Goal: Information Seeking & Learning: Check status

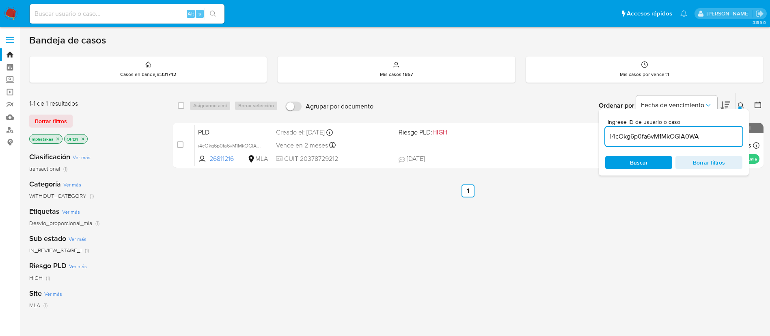
scroll to position [61, 0]
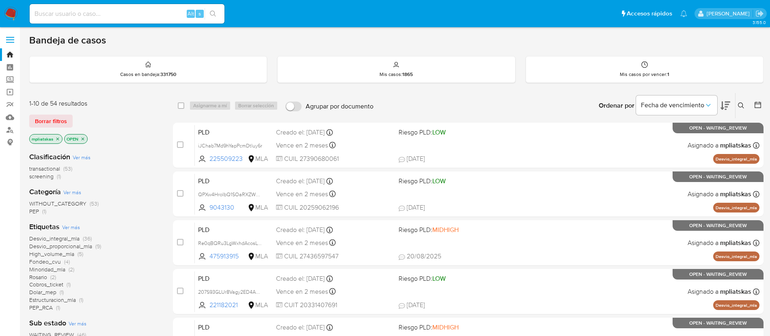
click at [153, 18] on input at bounding box center [127, 14] width 195 height 11
paste input "176990081"
type input "176990081"
click at [213, 13] on icon "search-icon" at bounding box center [213, 14] width 6 height 6
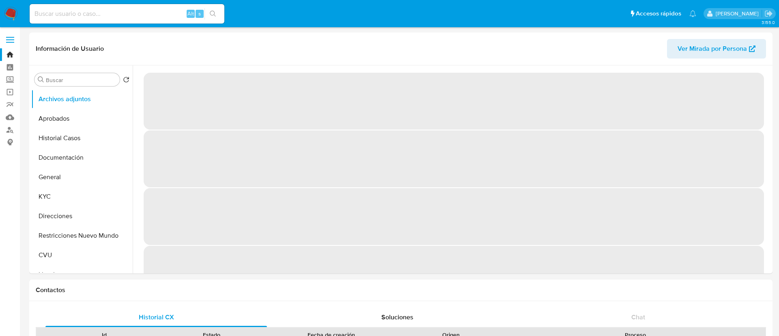
select select "10"
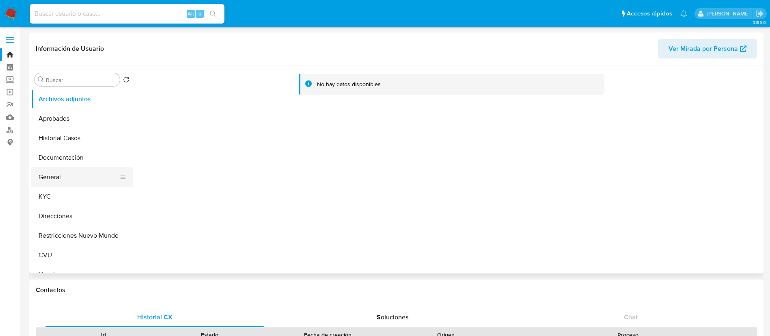
click at [78, 185] on button "General" at bounding box center [78, 176] width 95 height 19
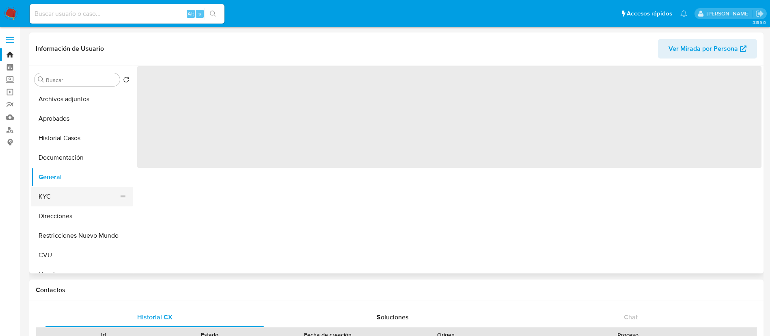
click at [80, 190] on button "KYC" at bounding box center [78, 196] width 95 height 19
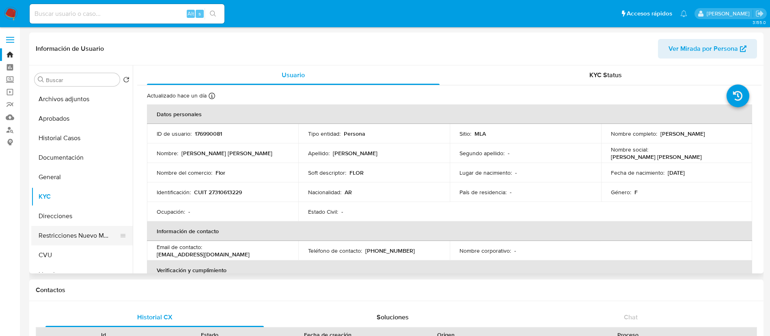
click at [66, 237] on button "Restricciones Nuevo Mundo" at bounding box center [78, 235] width 95 height 19
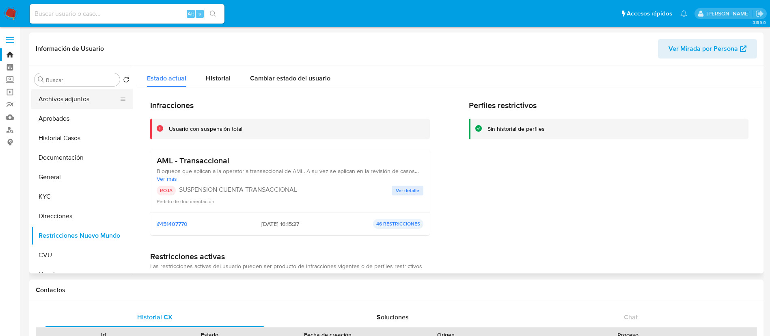
click at [76, 105] on button "Archivos adjuntos" at bounding box center [78, 98] width 95 height 19
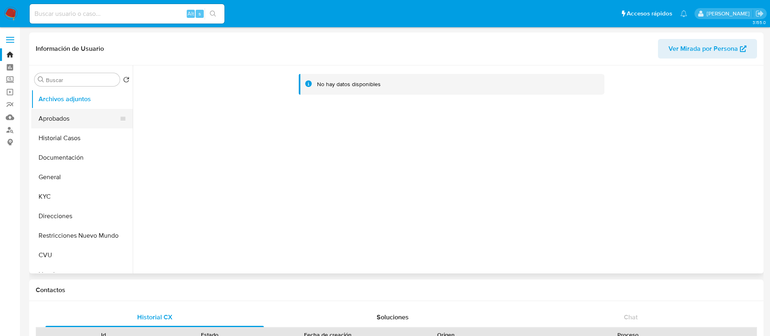
click at [72, 113] on button "Aprobados" at bounding box center [78, 118] width 95 height 19
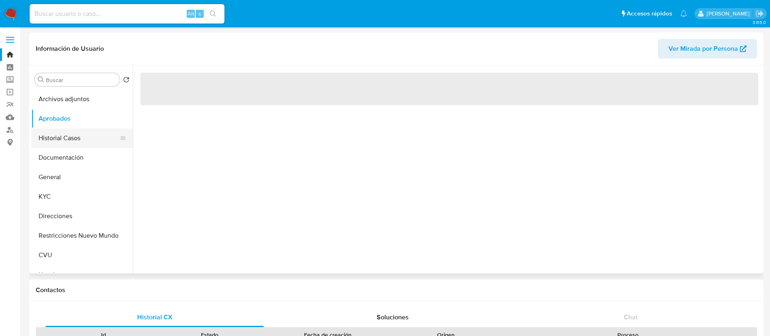
click at [69, 134] on button "Historial Casos" at bounding box center [78, 137] width 95 height 19
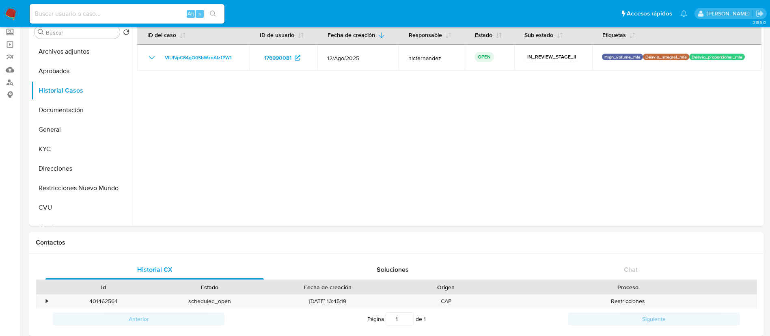
scroll to position [9, 0]
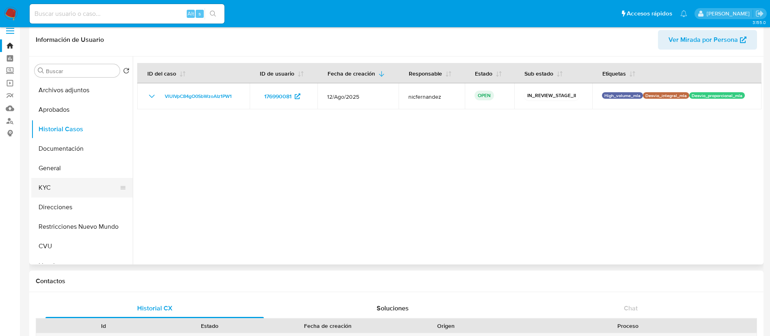
click at [65, 185] on button "KYC" at bounding box center [78, 187] width 95 height 19
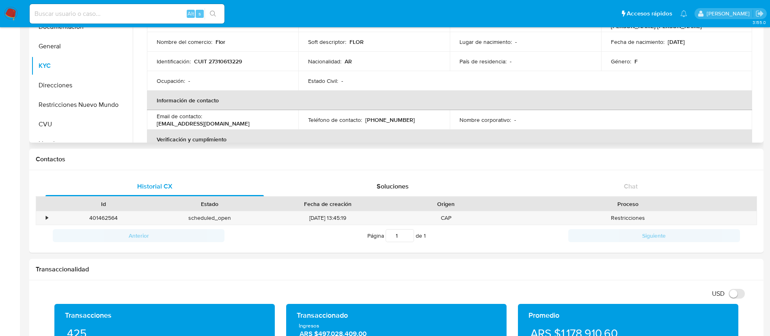
scroll to position [61, 0]
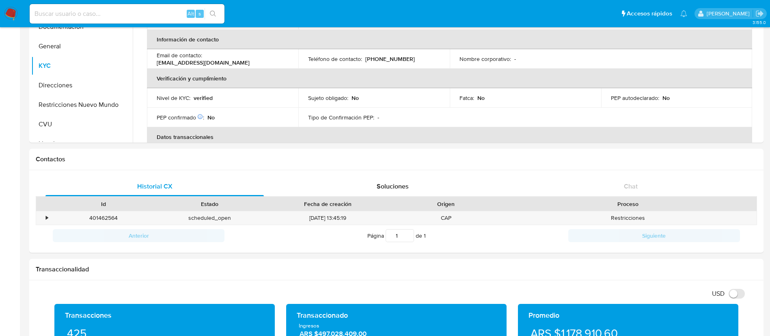
click at [168, 9] on input at bounding box center [127, 14] width 195 height 11
paste input "566806869"
type input "566806869"
click at [210, 13] on icon "search-icon" at bounding box center [213, 14] width 6 height 6
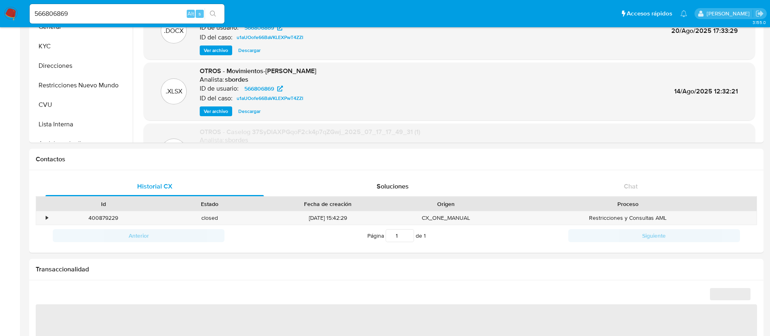
select select "10"
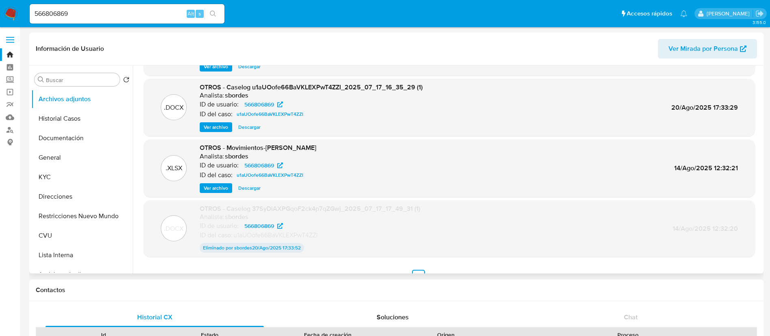
scroll to position [67, 0]
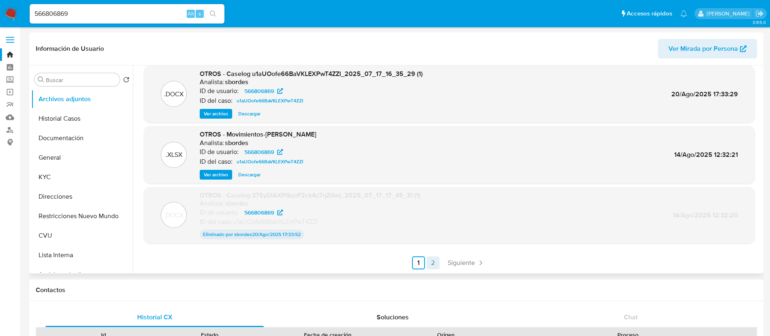
click at [433, 258] on link "2" at bounding box center [433, 262] width 13 height 13
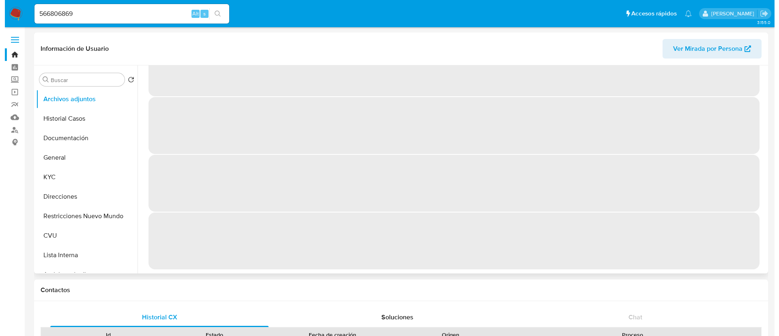
scroll to position [0, 0]
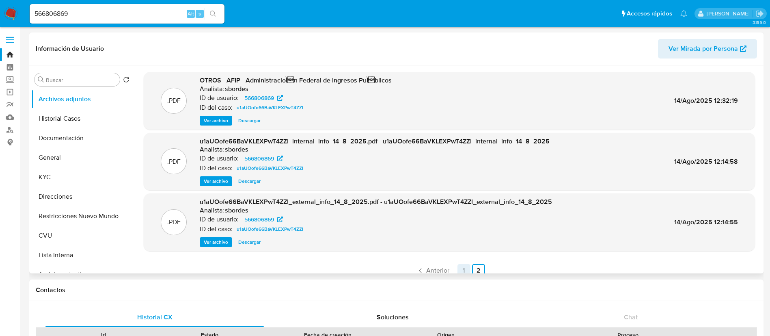
click at [460, 271] on link "1" at bounding box center [463, 270] width 13 height 13
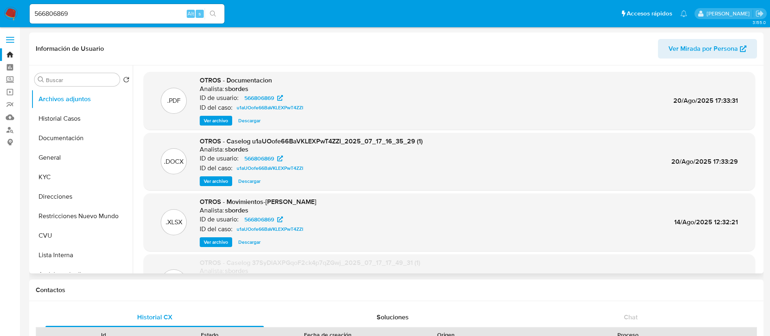
click at [218, 179] on span "Ver archivo" at bounding box center [216, 181] width 24 height 8
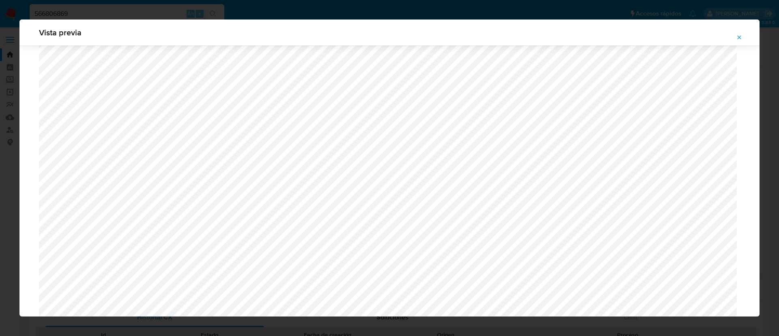
scroll to position [471, 0]
click at [739, 42] on span "Attachment preview" at bounding box center [739, 37] width 6 height 11
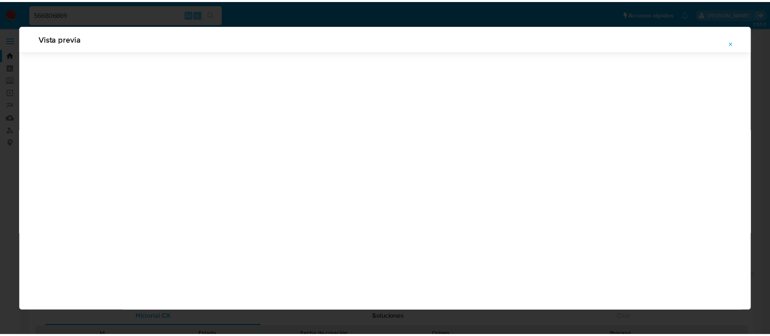
scroll to position [0, 0]
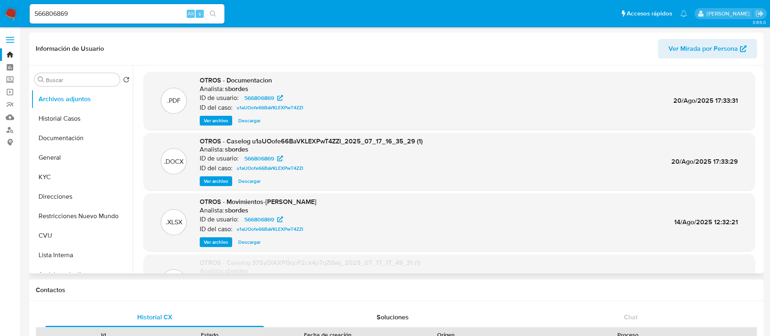
click at [175, 23] on div "566806869 Alt s" at bounding box center [127, 13] width 195 height 19
click at [170, 18] on div "566806869 Alt s" at bounding box center [127, 13] width 195 height 19
click at [170, 17] on input "566806869" at bounding box center [127, 14] width 195 height 11
paste input "fJl4nXyILDydG44FrkrTrZR2"
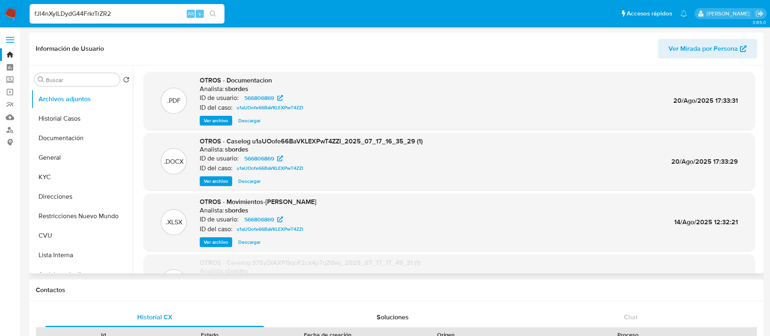
type input "fJl4nXyILDydG44FrkrTrZR2"
click at [207, 15] on button "search-icon" at bounding box center [213, 13] width 17 height 11
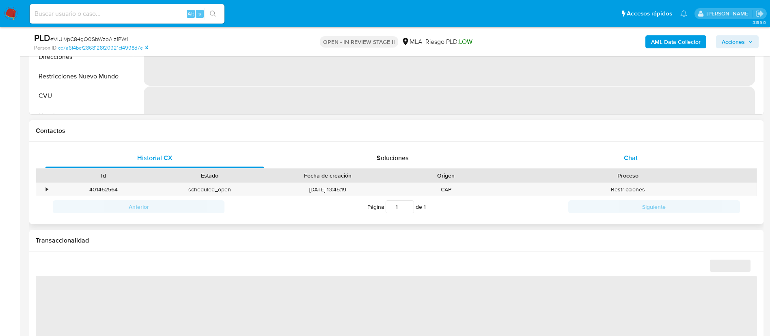
click at [617, 164] on div "Chat" at bounding box center [631, 157] width 218 height 19
select select "10"
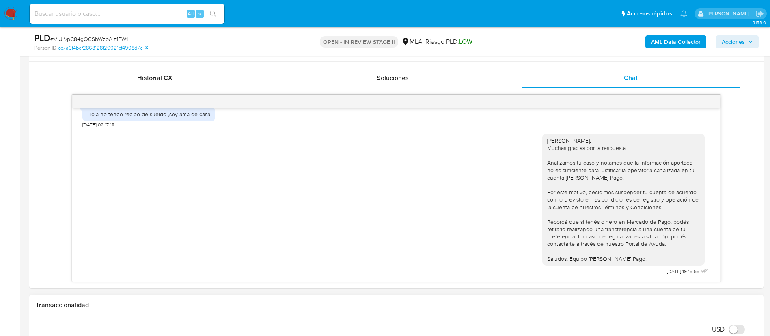
scroll to position [365, 0]
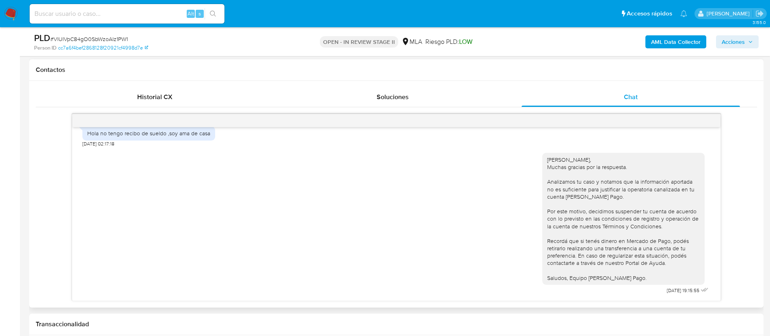
click at [132, 139] on div "Hola no tengo recibo de sueldo ,soy ama de casa" at bounding box center [148, 133] width 133 height 14
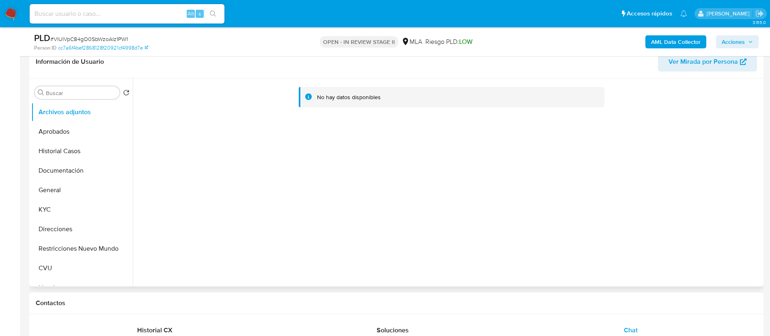
scroll to position [122, 0]
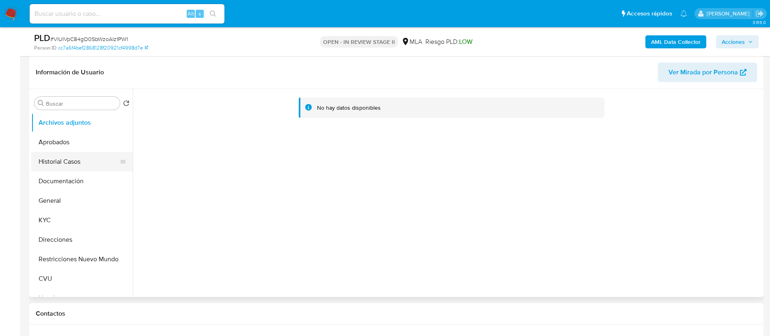
click at [69, 156] on button "Historial Casos" at bounding box center [78, 161] width 95 height 19
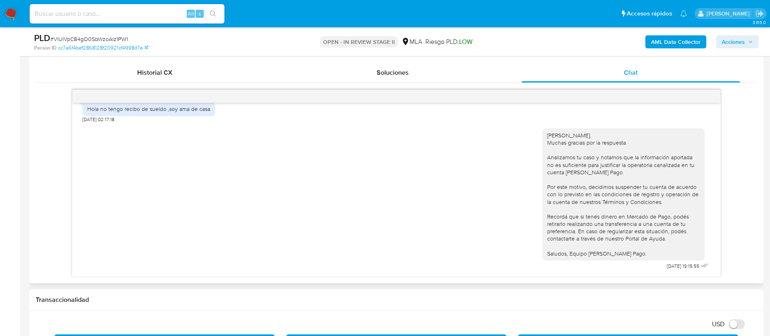
scroll to position [426, 0]
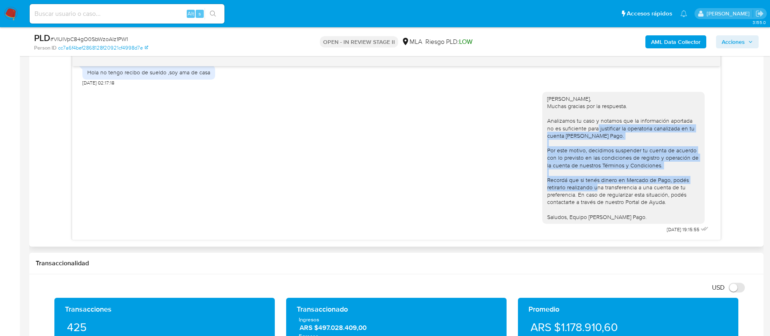
drag, startPoint x: 564, startPoint y: 129, endPoint x: 577, endPoint y: 186, distance: 58.7
click at [577, 186] on div "Hola María Florencia, Muchas gracias por la respuesta. Analizamos tu caso y not…" at bounding box center [623, 157] width 153 height 125
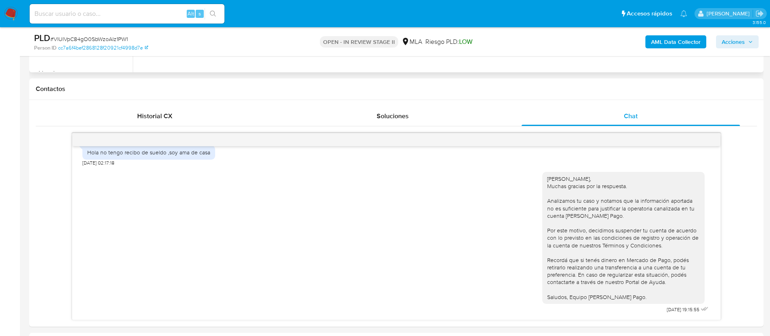
scroll to position [365, 0]
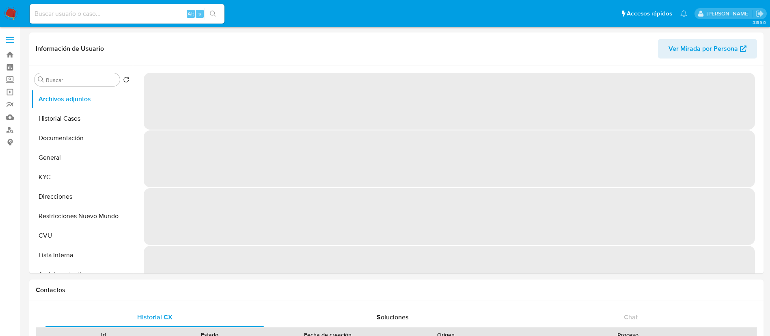
select select "10"
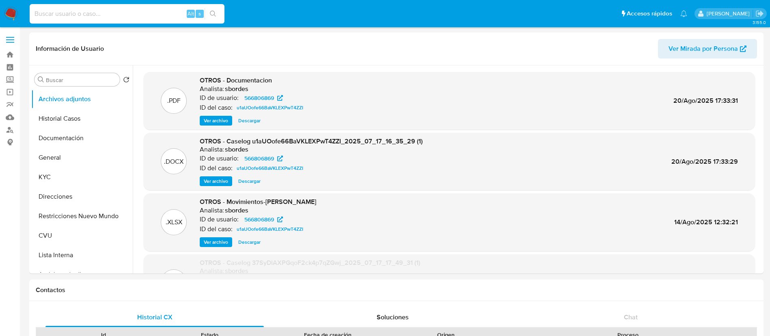
click at [171, 12] on input at bounding box center [127, 14] width 195 height 11
paste input "fJl4nXyILDydG44FrkrTrZR2"
type input "fJl4nXyILDydG44FrkrTrZR2"
click at [210, 16] on icon "search-icon" at bounding box center [213, 14] width 6 height 6
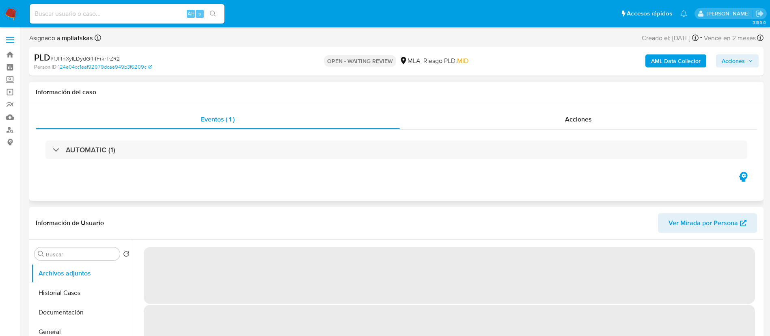
select select "10"
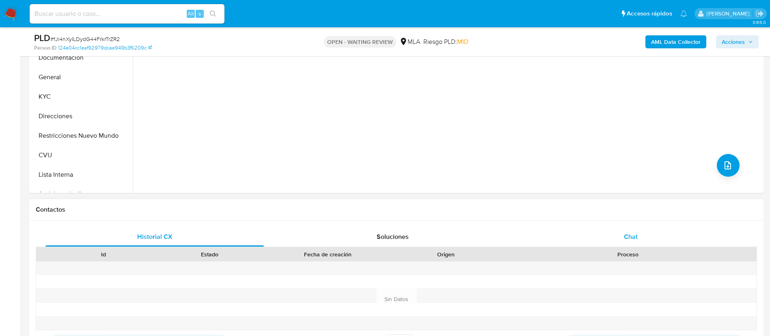
scroll to position [244, 0]
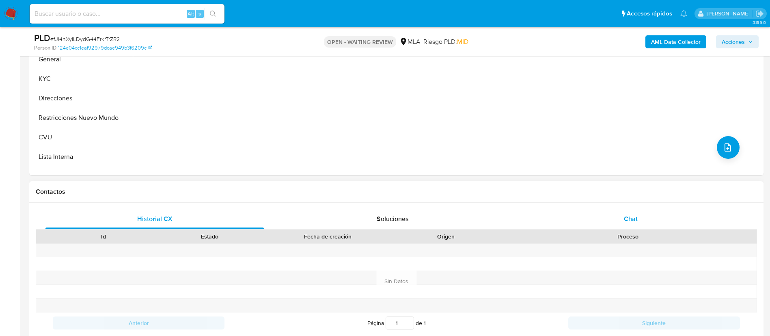
click at [610, 217] on div "Chat" at bounding box center [631, 218] width 218 height 19
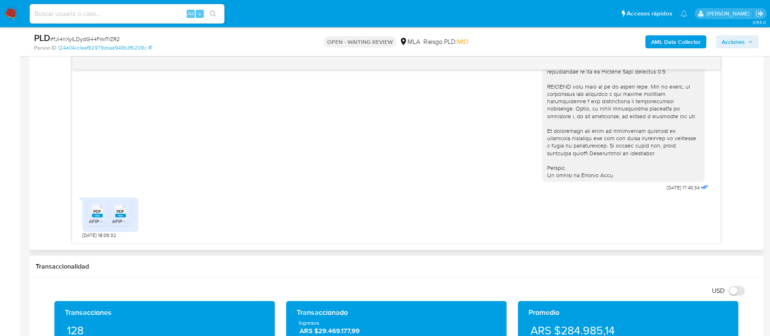
scroll to position [426, 0]
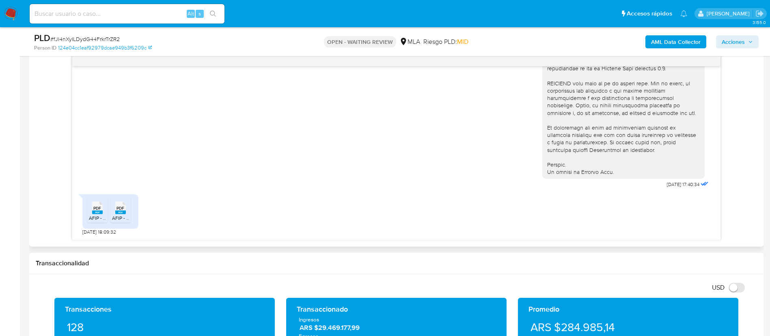
click at [97, 209] on span "PDF" at bounding box center [97, 207] width 8 height 5
click at [114, 206] on div "PDF PDF" at bounding box center [120, 207] width 17 height 16
click at [202, 261] on h1 "Transaccionalidad" at bounding box center [396, 263] width 721 height 8
click at [93, 212] on rect at bounding box center [97, 212] width 11 height 4
click at [124, 211] on rect at bounding box center [120, 212] width 11 height 4
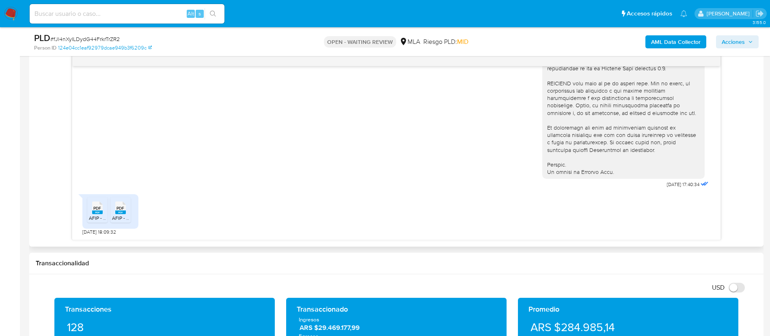
click at [87, 213] on li "PDF PDF AFIP - Administración Federal de Ingresos Públicos Autonomo.pdf" at bounding box center [97, 209] width 20 height 25
click at [126, 210] on div "PDF PDF" at bounding box center [120, 207] width 17 height 16
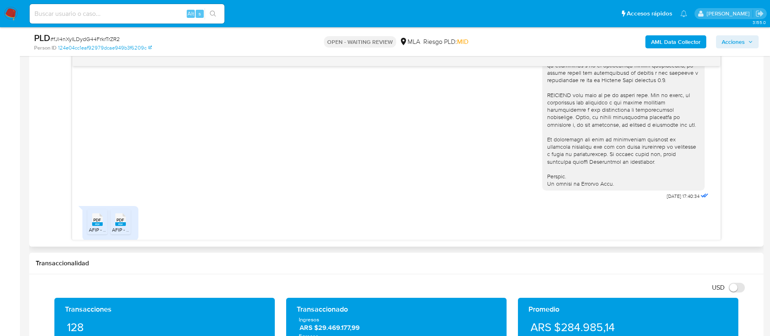
scroll to position [339, 0]
